Goal: Information Seeking & Learning: Learn about a topic

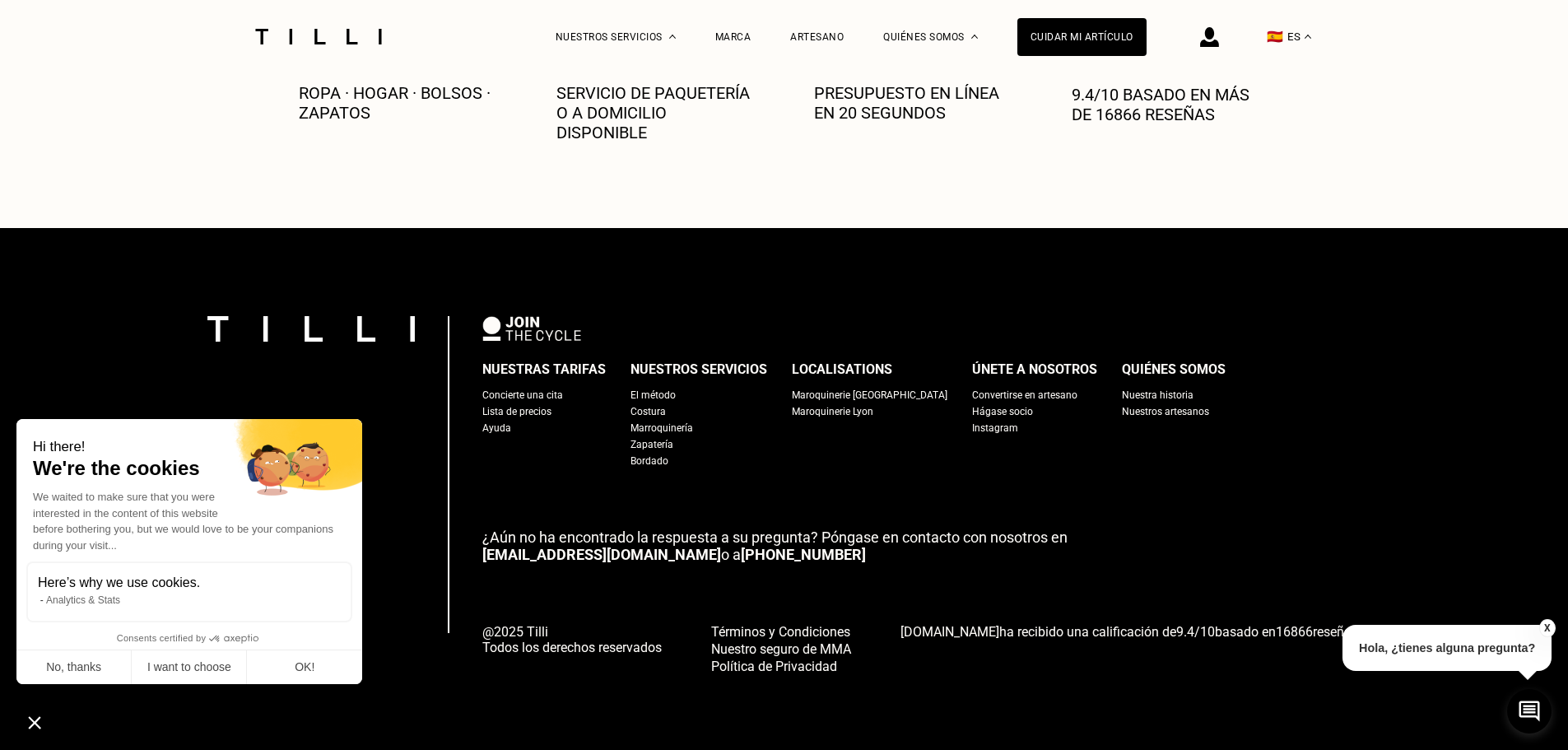
scroll to position [956, 0]
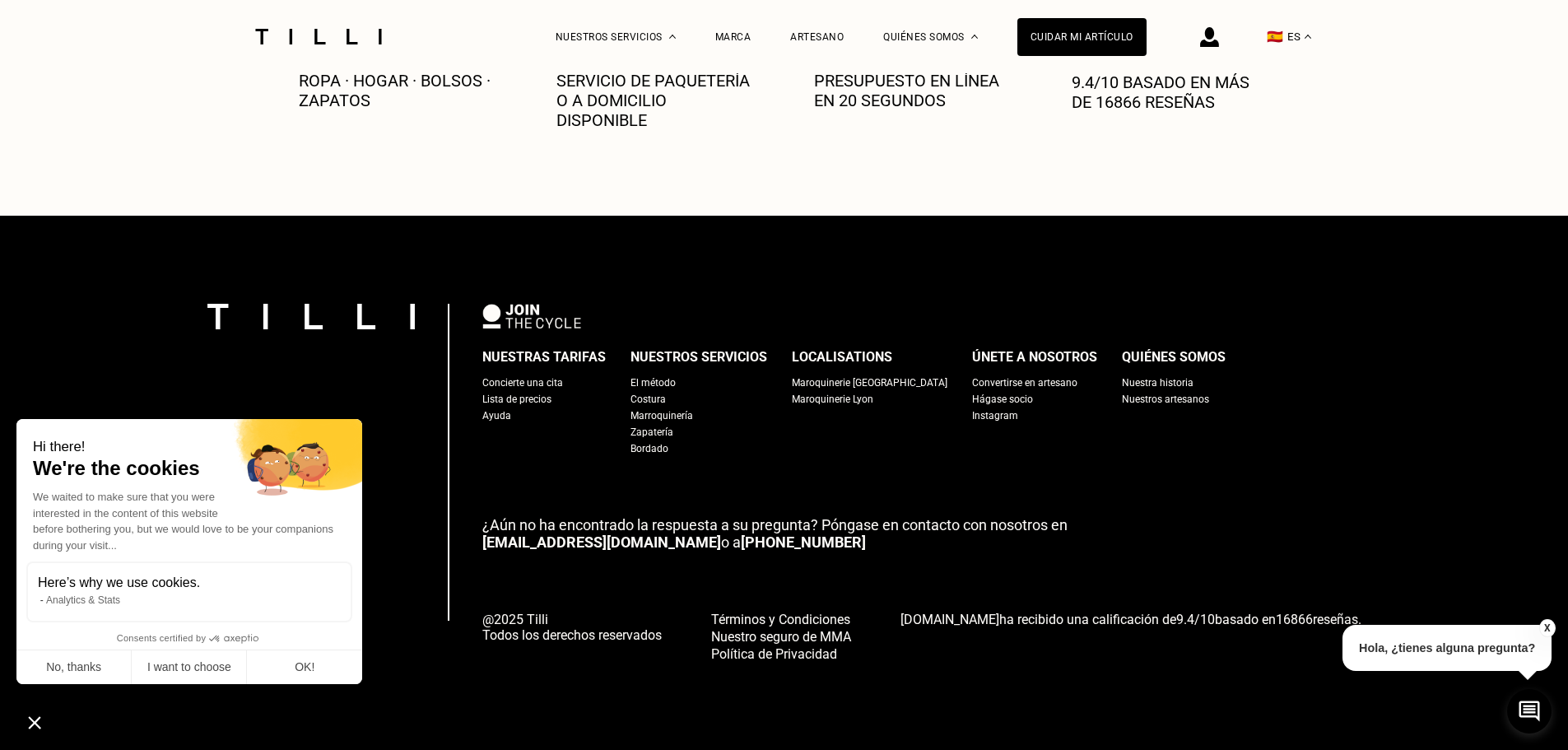
click at [1123, 399] on div "Nuestros artesanos" at bounding box center [1166, 399] width 88 height 17
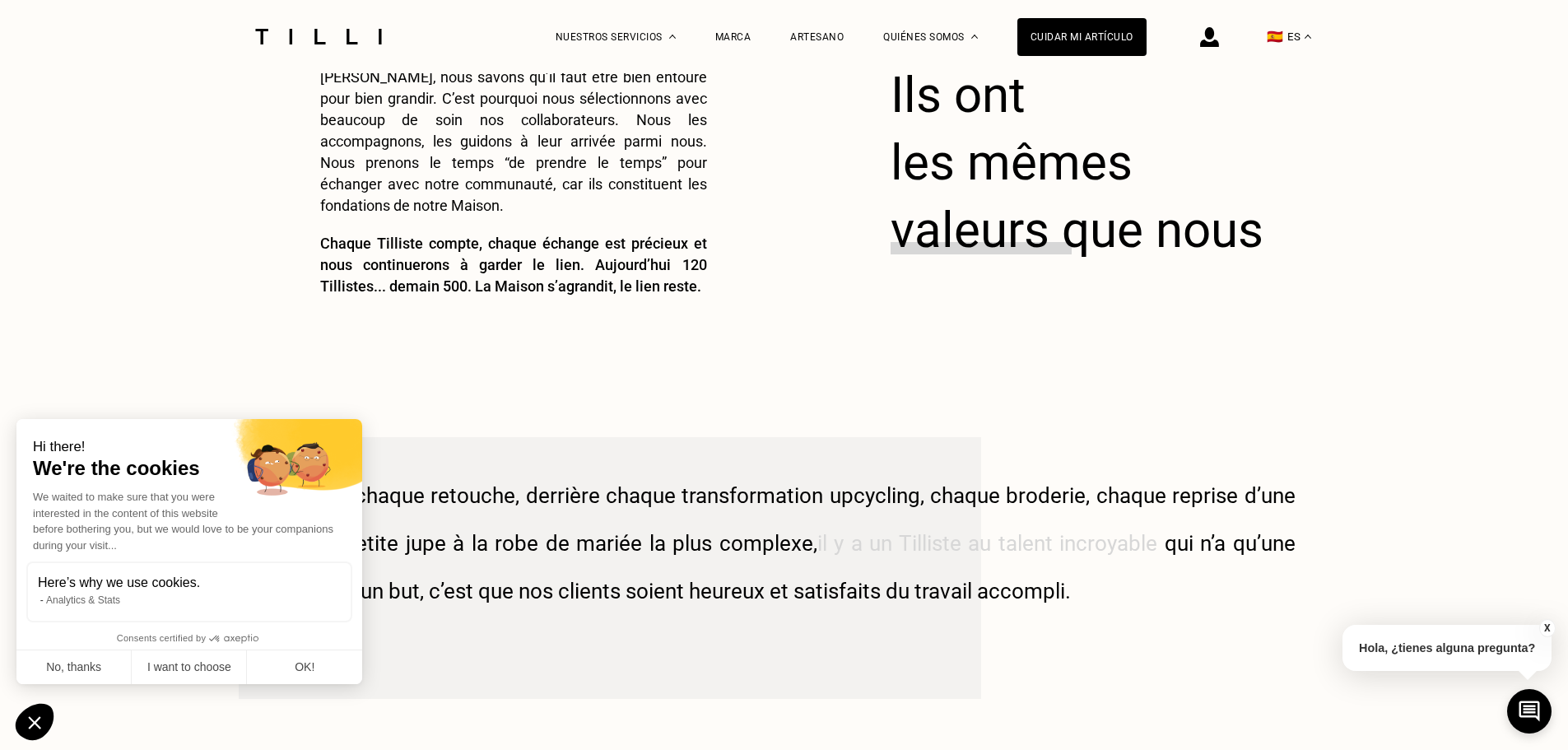
scroll to position [2759, 0]
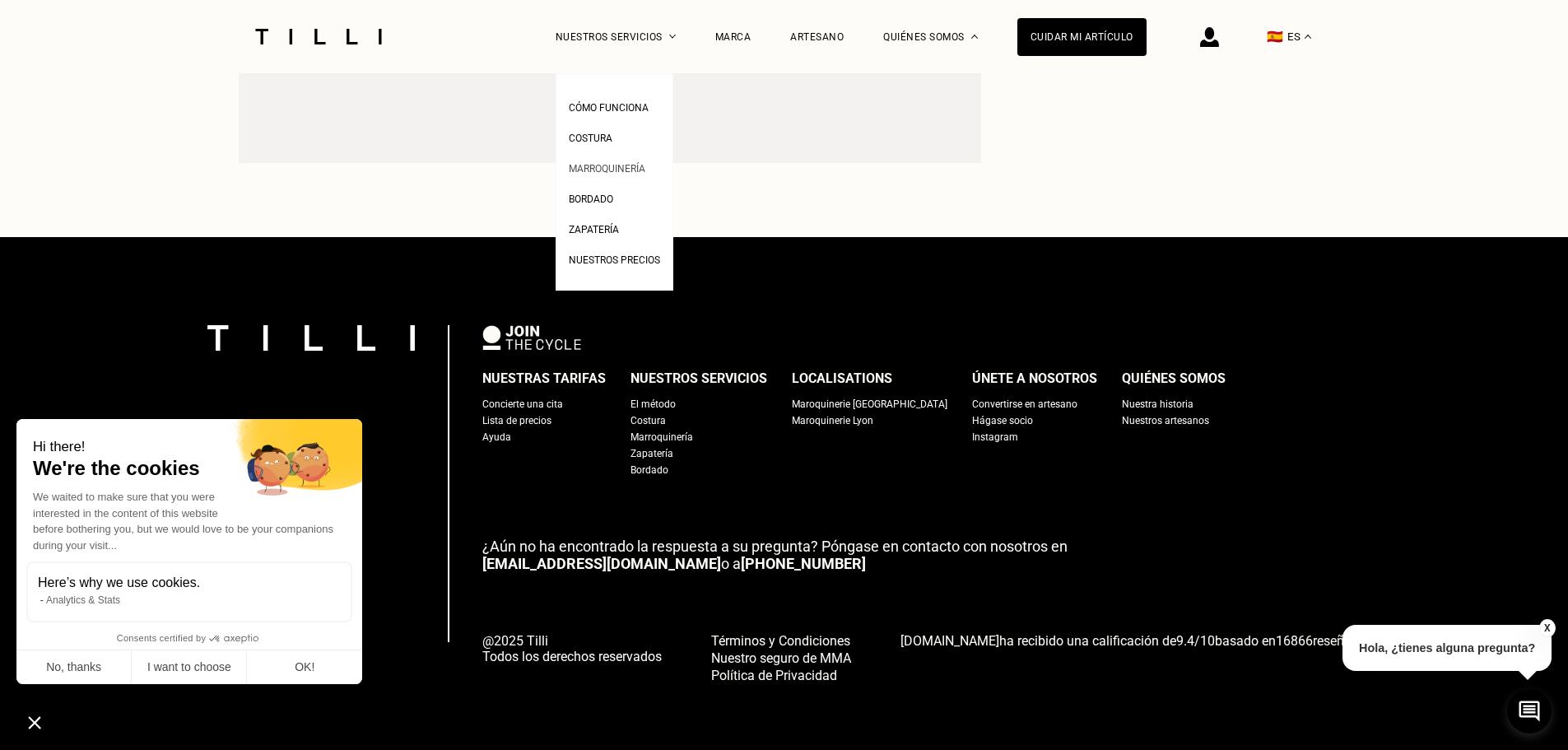
click at [599, 171] on span "Marroquinería" at bounding box center [607, 169] width 77 height 11
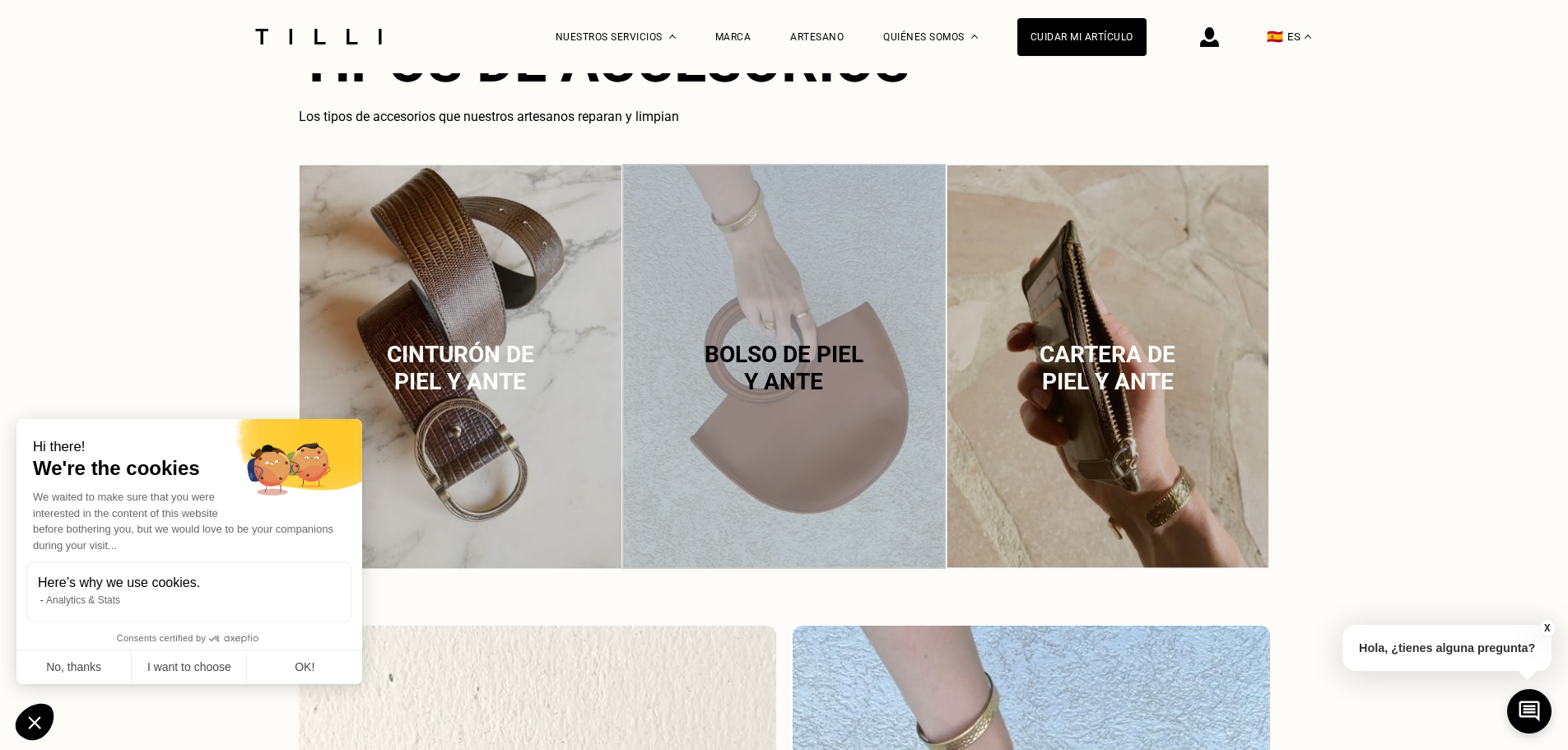
scroll to position [1070, 0]
click at [802, 353] on span "Bolso de piel y ante" at bounding box center [784, 368] width 159 height 54
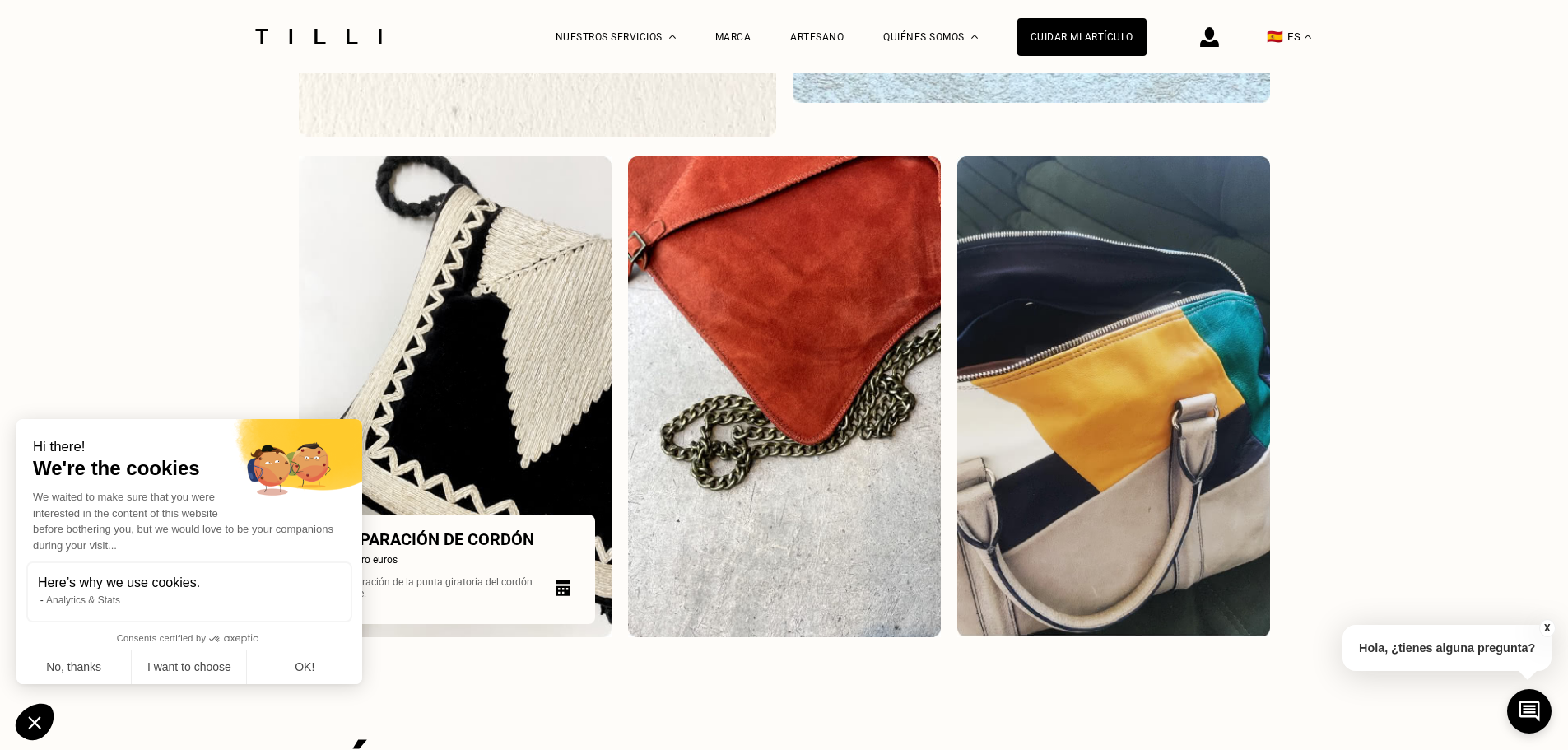
scroll to position [2130, 0]
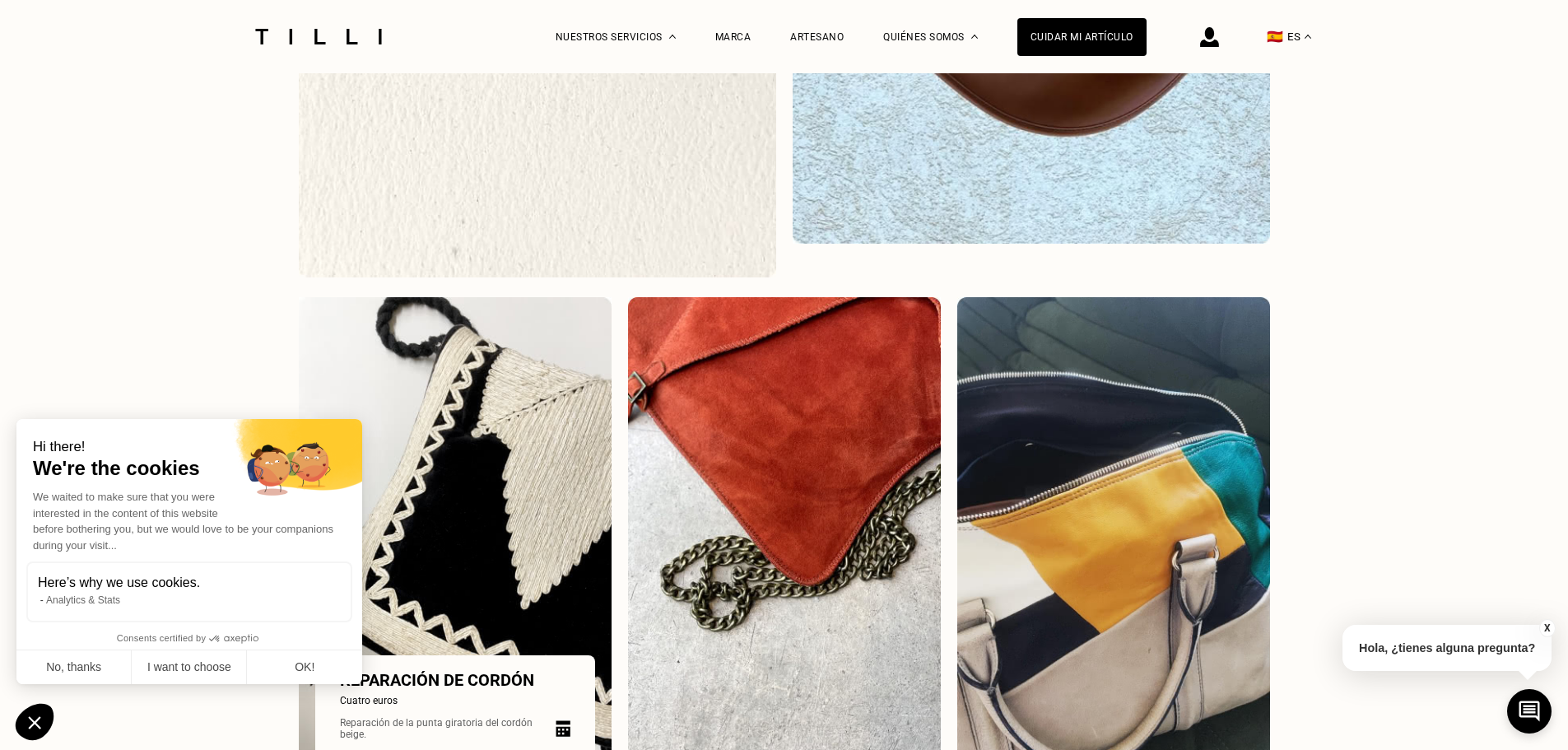
click at [506, 357] on img at bounding box center [455, 537] width 313 height 481
click at [521, 471] on img at bounding box center [455, 537] width 313 height 481
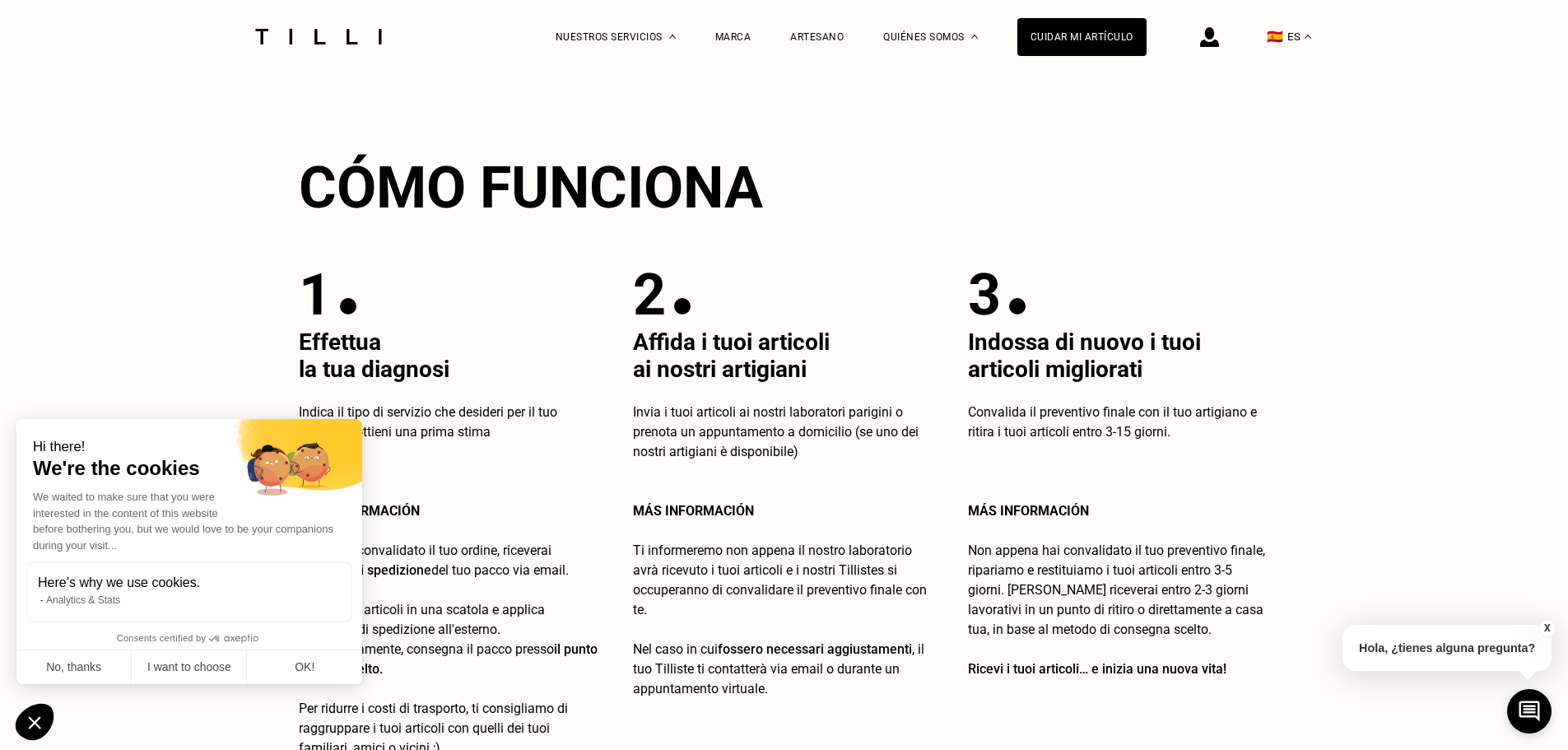
scroll to position [2542, 0]
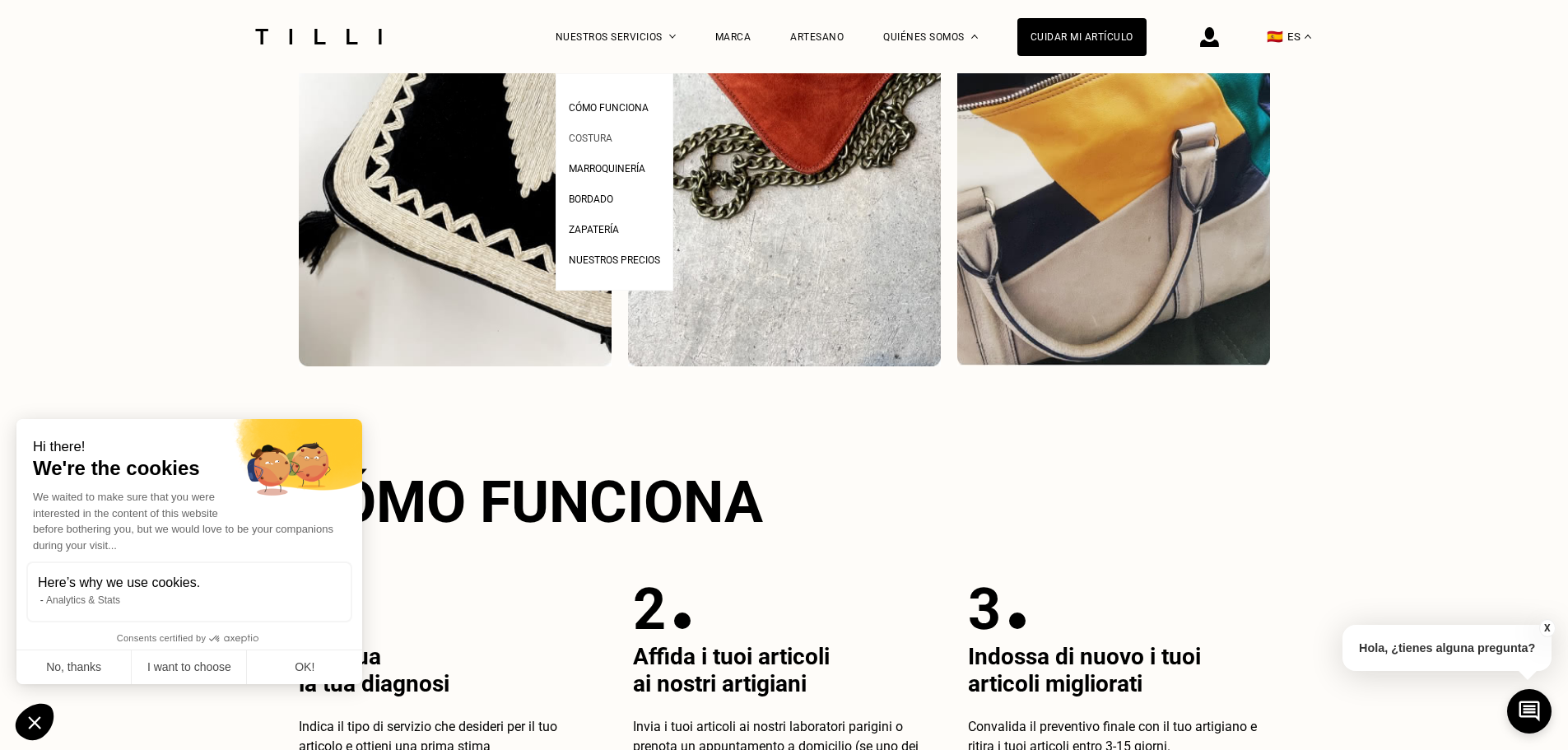
click at [605, 142] on span "Costura" at bounding box center [590, 138] width 43 height 11
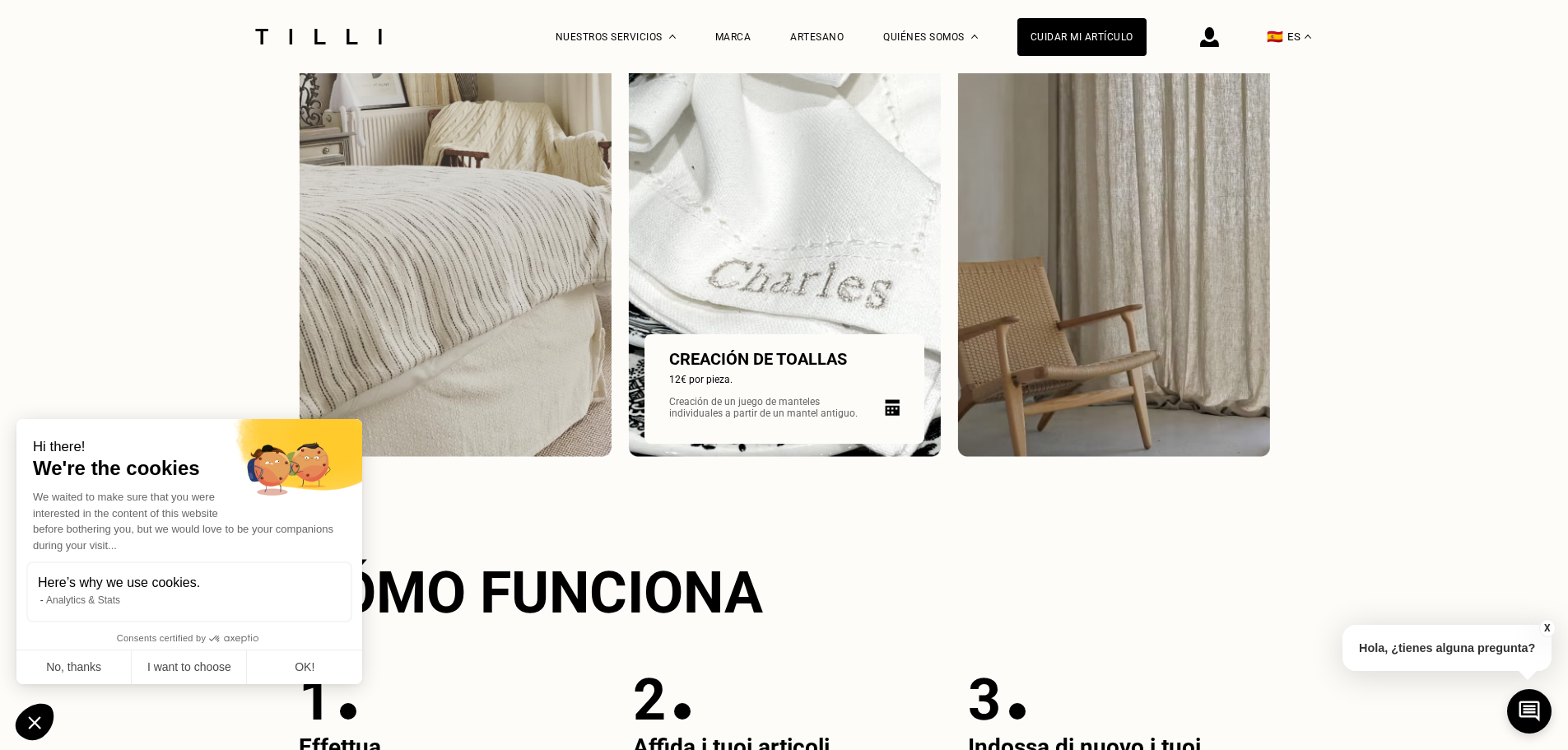
scroll to position [2470, 0]
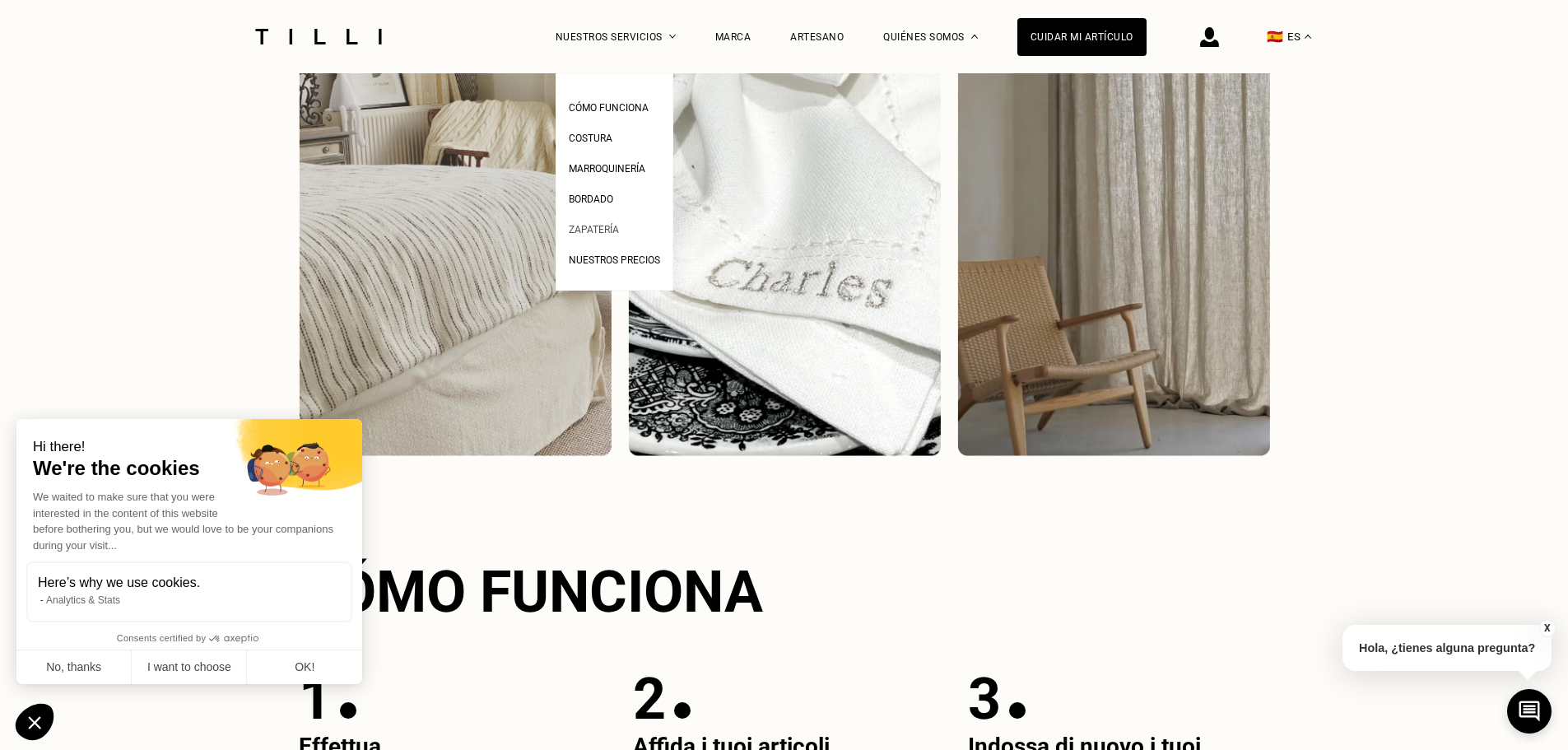
click at [594, 230] on span "Zapatería" at bounding box center [594, 230] width 50 height 11
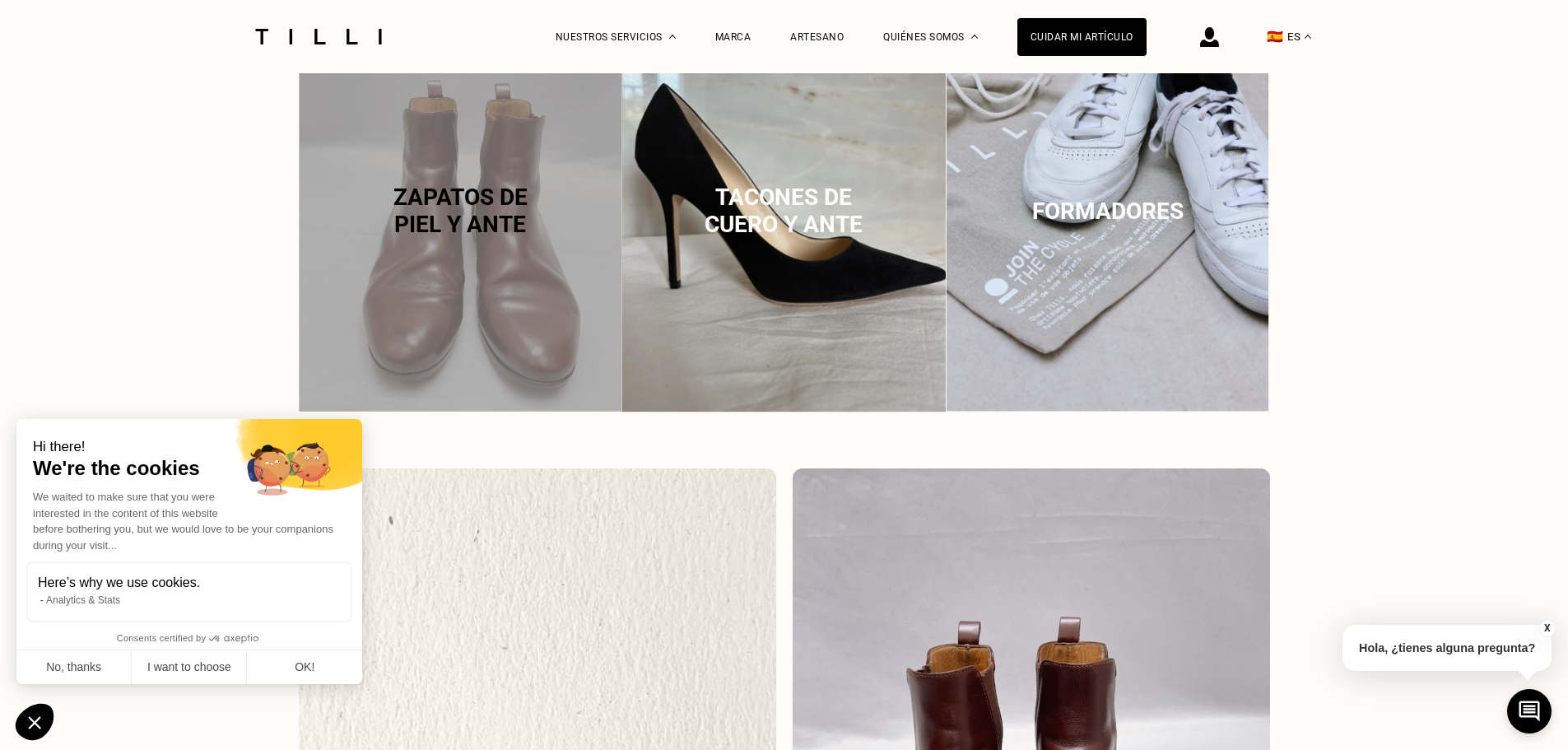
scroll to position [1101, 0]
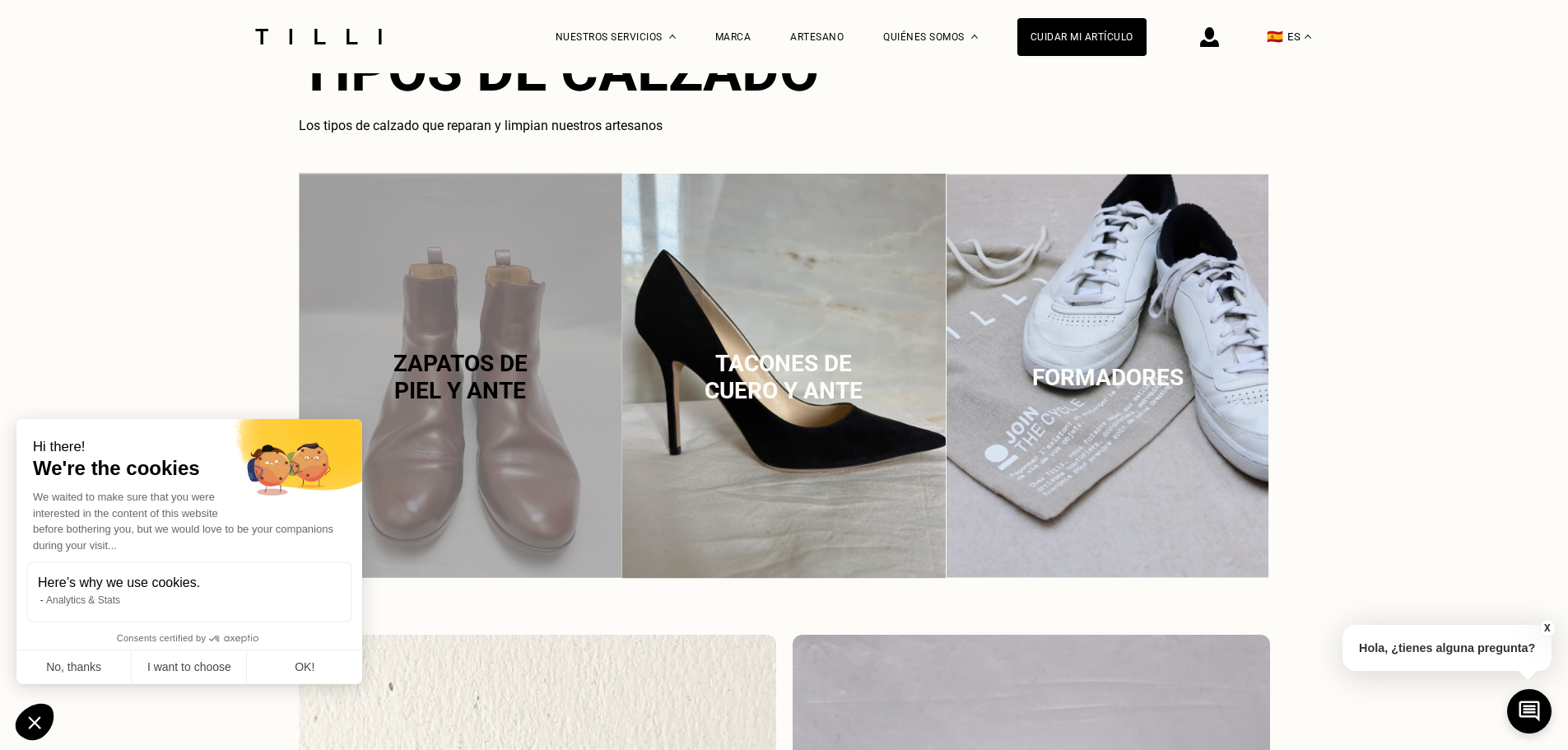
click at [463, 361] on span "Zapatos de piel y ante" at bounding box center [460, 376] width 134 height 54
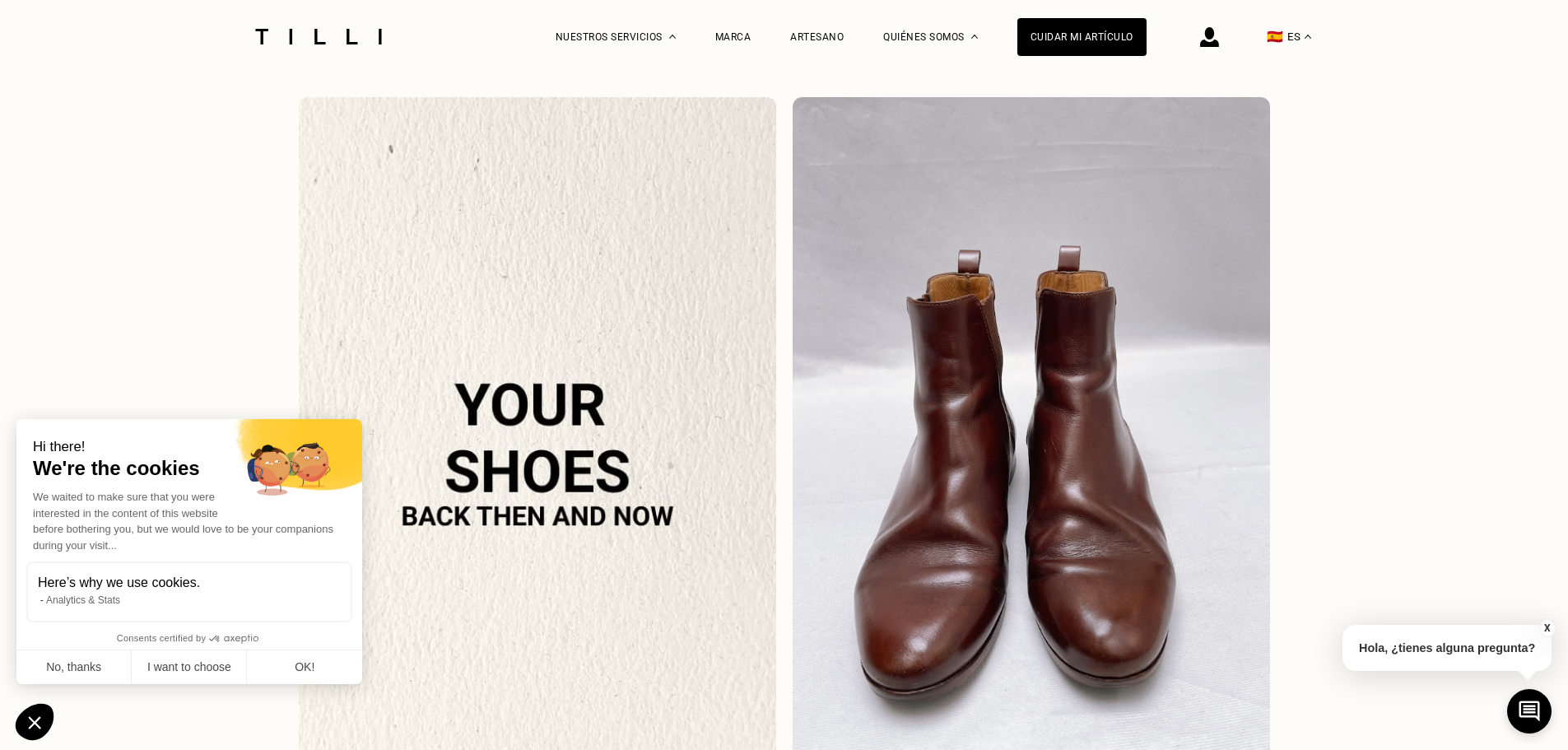
scroll to position [1656, 0]
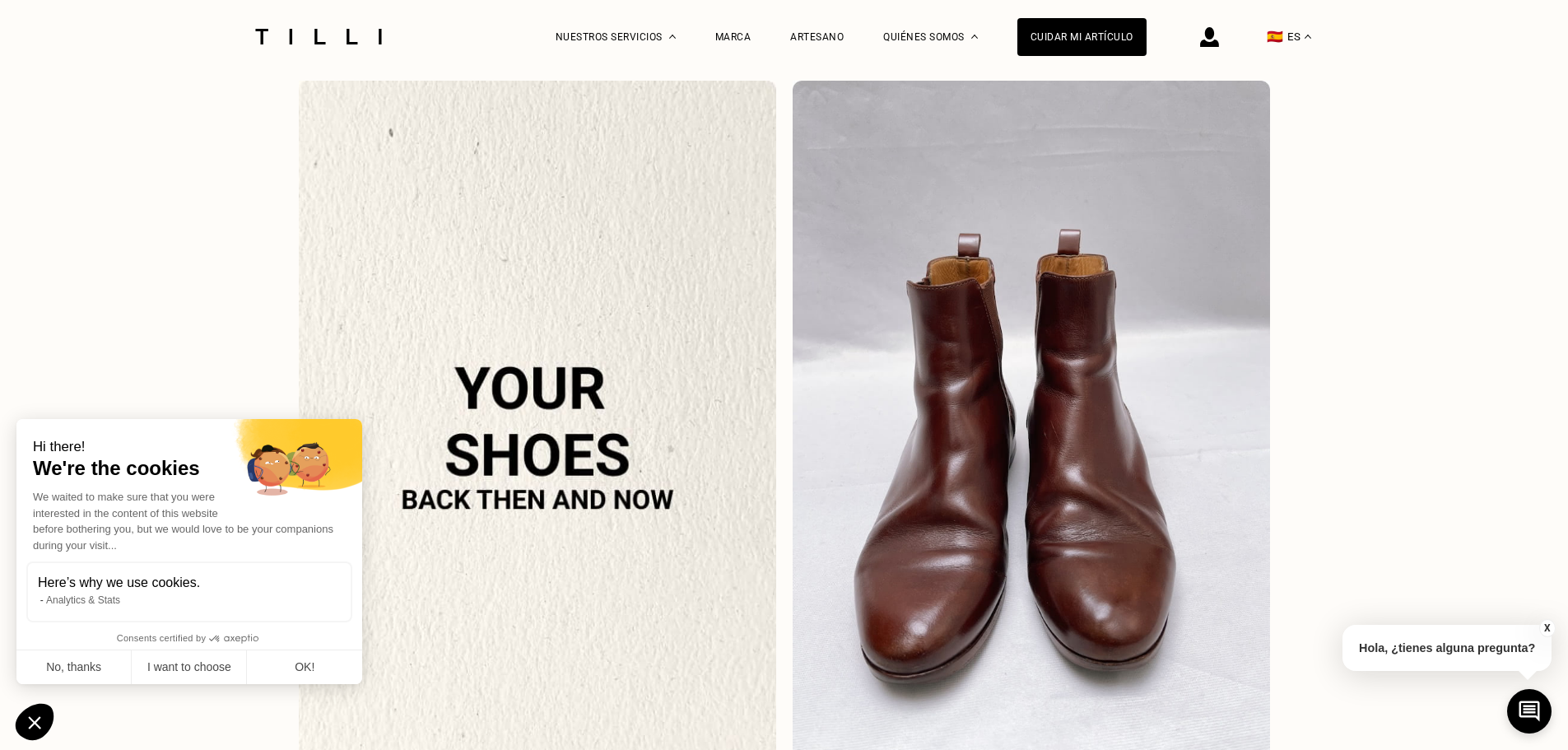
click at [463, 361] on img at bounding box center [538, 435] width 478 height 710
